Goal: Task Accomplishment & Management: Use online tool/utility

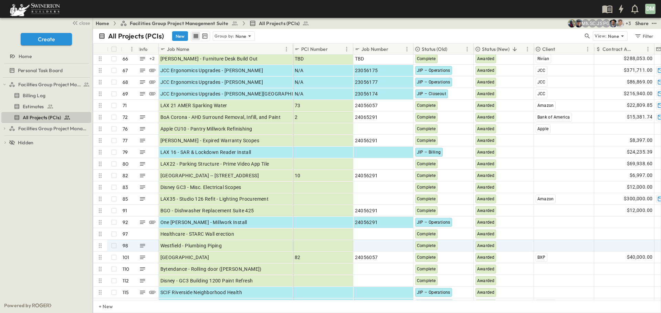
scroll to position [1296, 0]
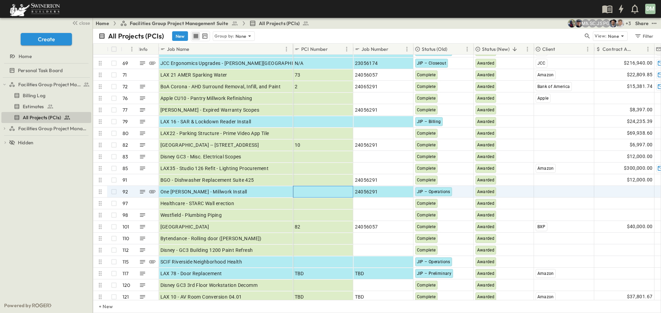
click at [347, 191] on div "Add PCI Number" at bounding box center [323, 192] width 57 height 10
click at [285, 190] on p "OPEN" at bounding box center [285, 191] width 12 height 6
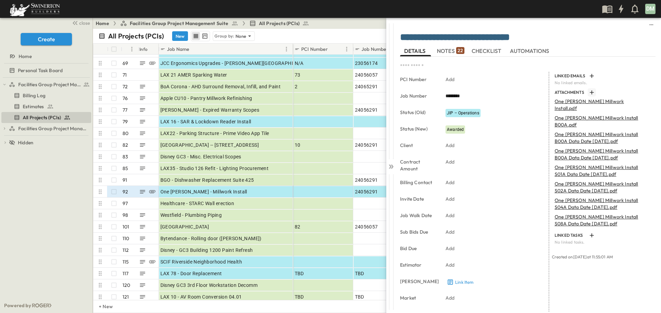
click at [589, 90] on icon "button" at bounding box center [591, 92] width 7 height 7
click at [392, 165] on icon at bounding box center [390, 166] width 7 height 7
